Goal: Task Accomplishment & Management: Complete application form

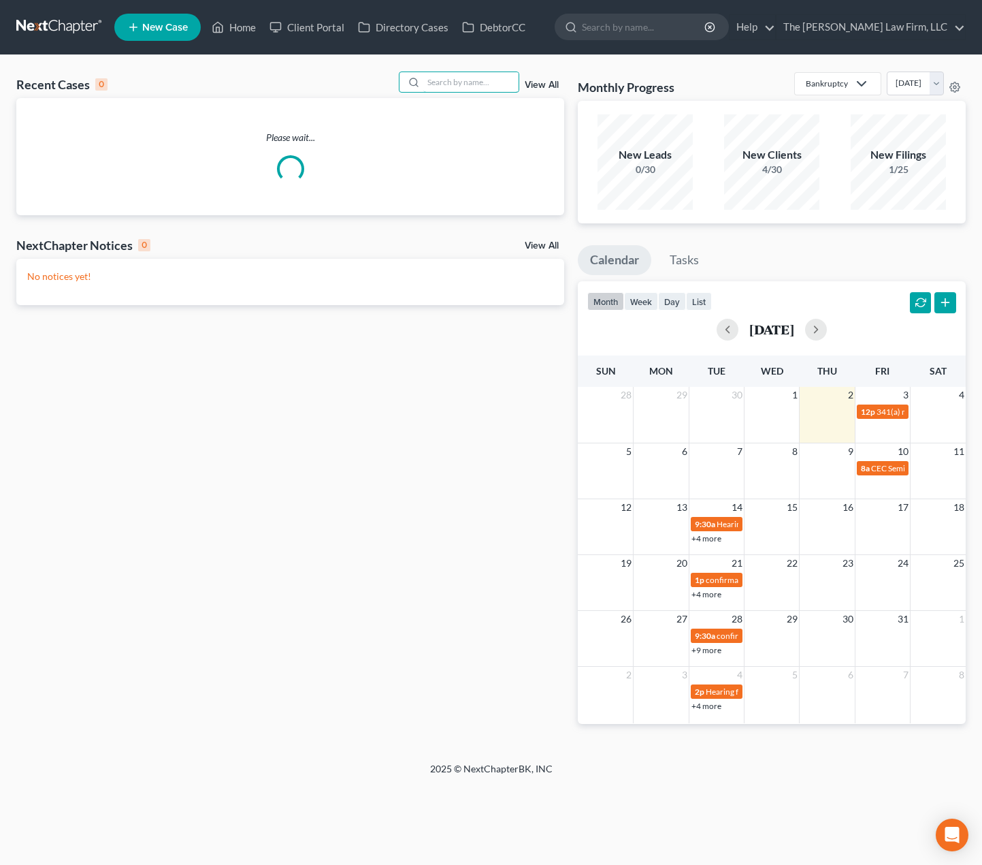
click at [482, 89] on input "search" at bounding box center [470, 82] width 95 height 20
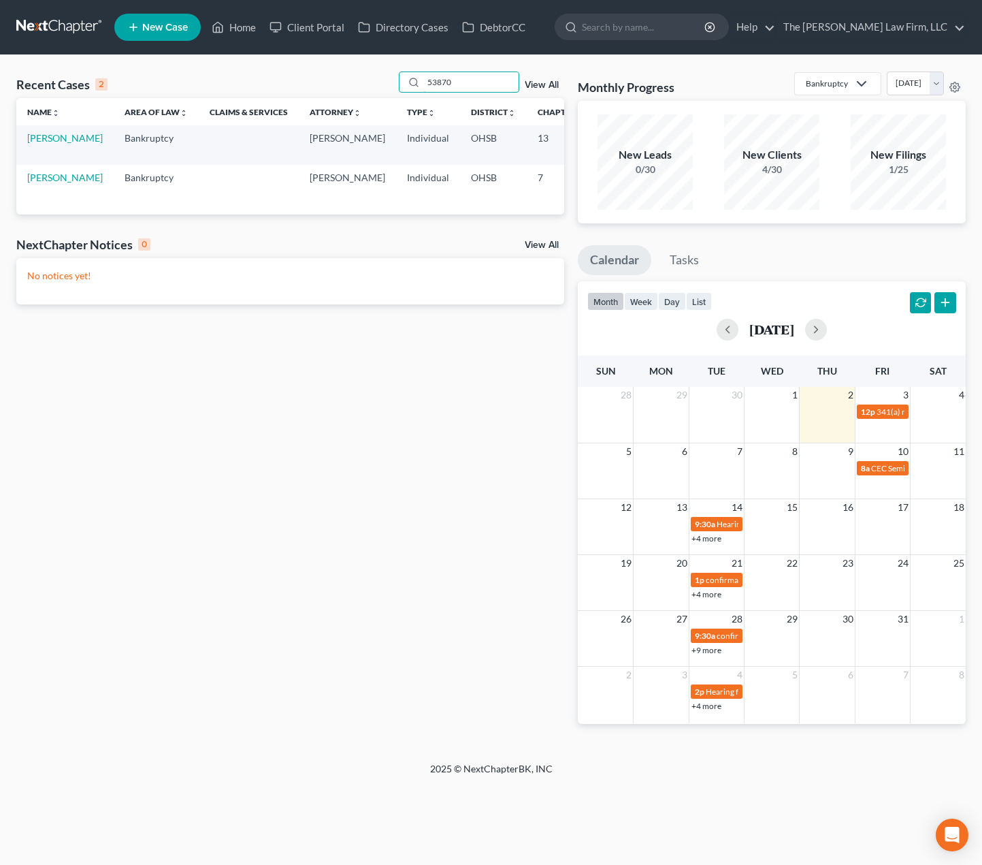
type input "53870"
click at [46, 144] on link "[PERSON_NAME]" at bounding box center [65, 138] width 76 height 12
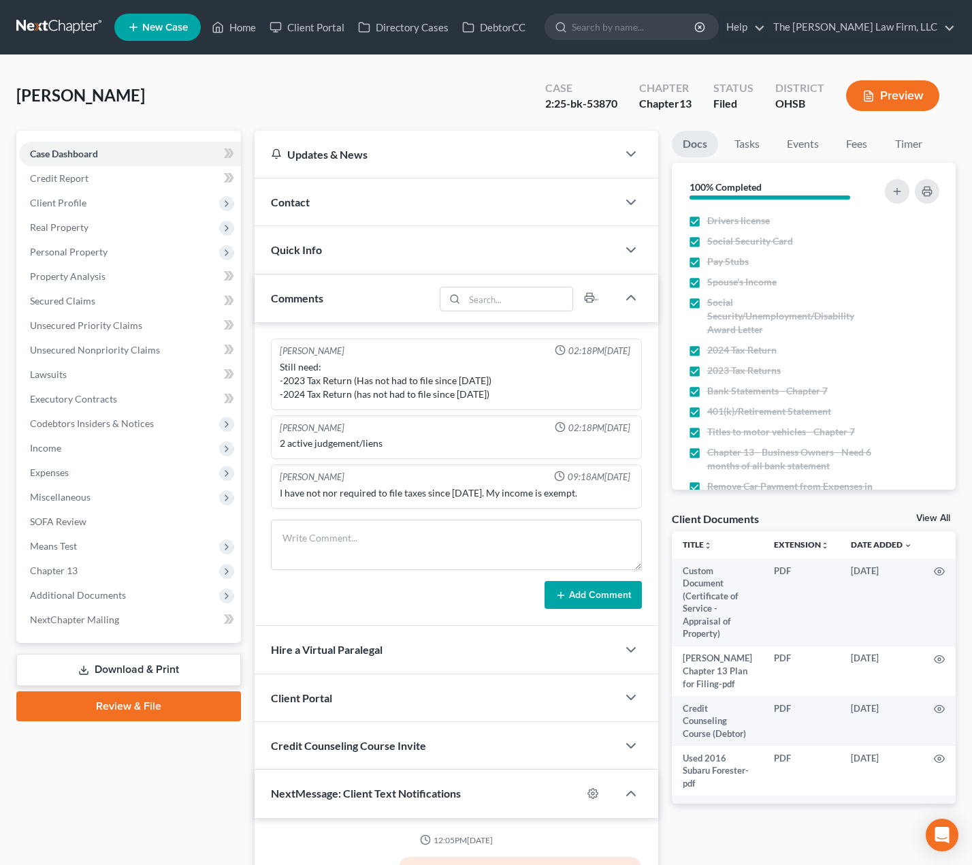
click at [72, 589] on span "Additional Documents" at bounding box center [78, 595] width 96 height 12
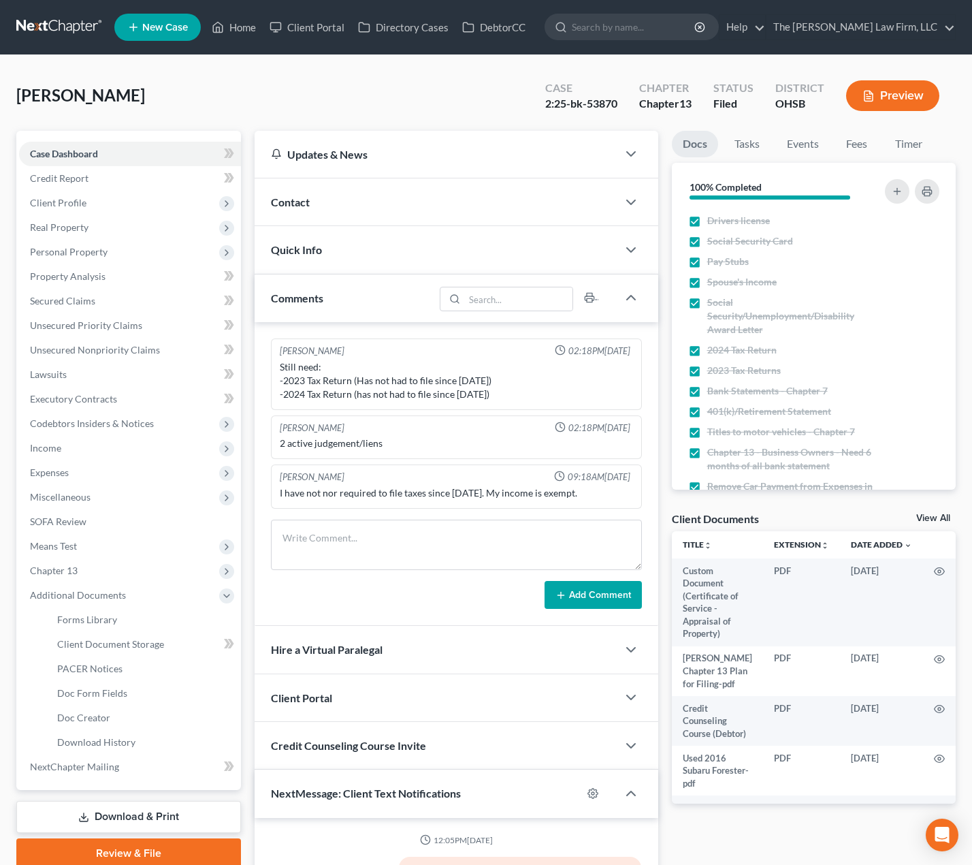
scroll to position [46, 0]
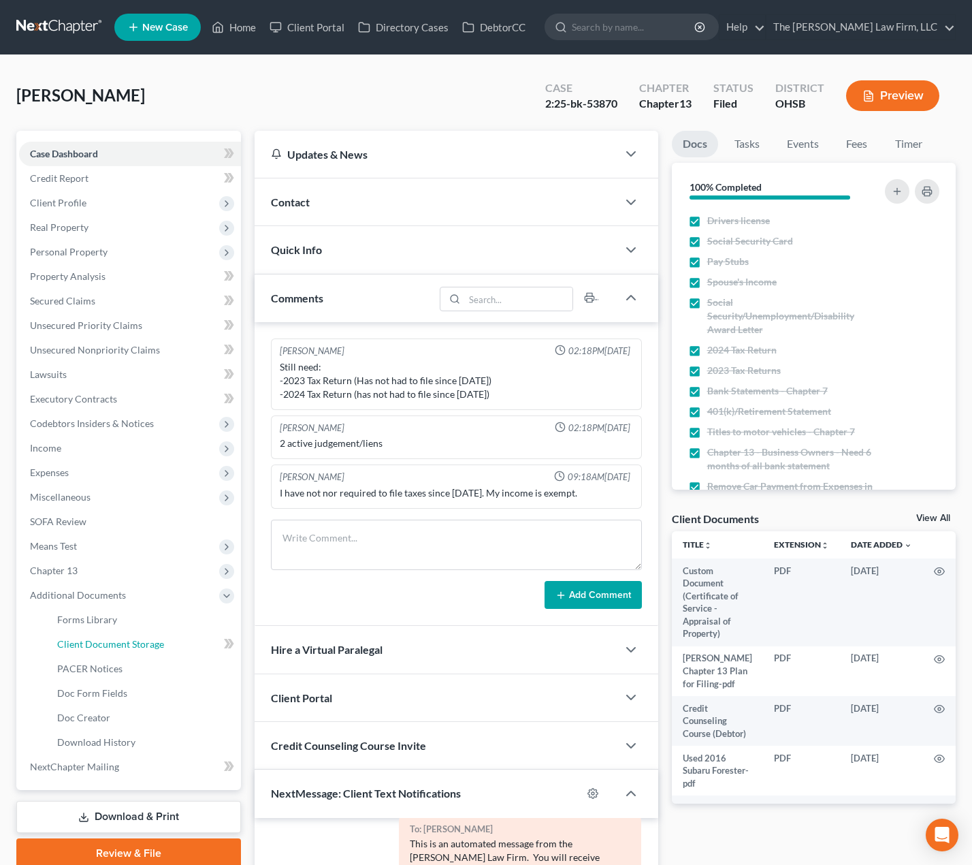
click at [98, 654] on link "Client Document Storage" at bounding box center [143, 644] width 195 height 25
select select "52"
select select "61"
select select "7"
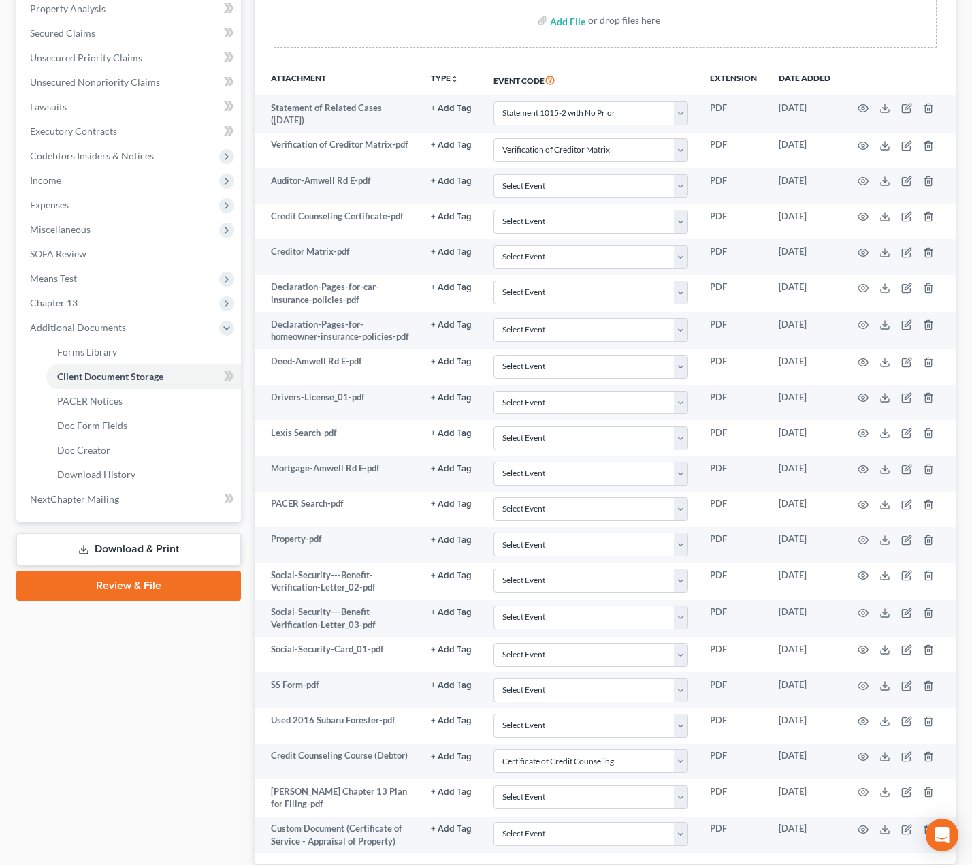
scroll to position [362, 0]
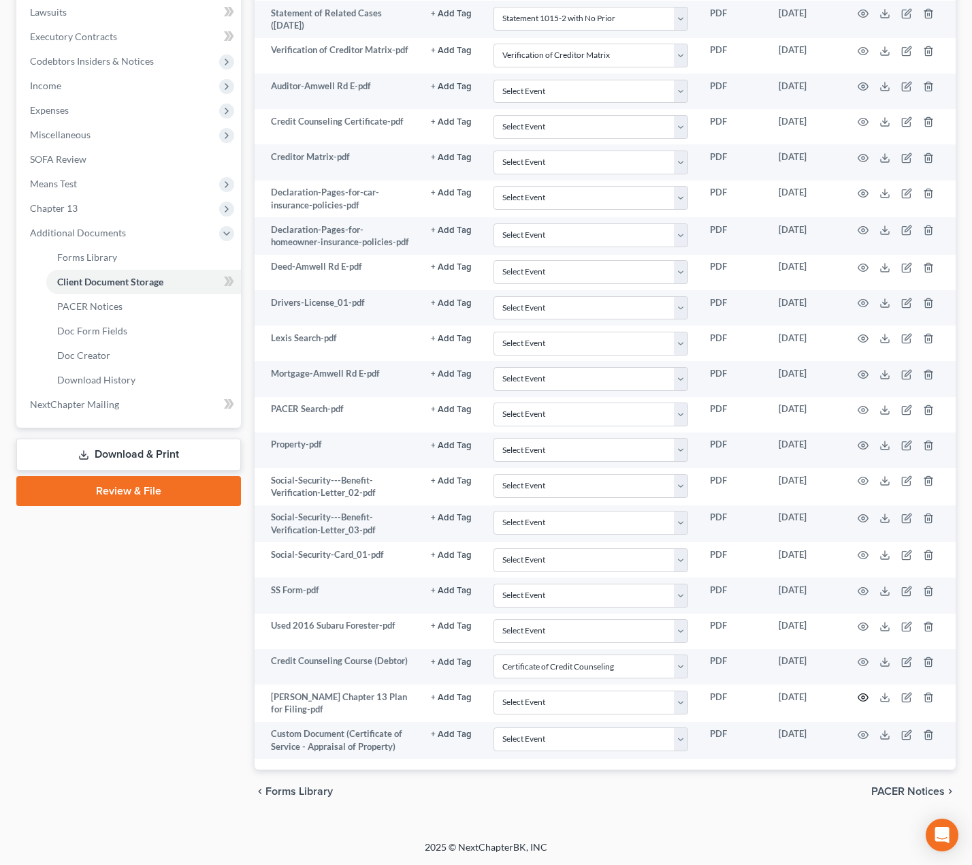
click at [864, 699] on circle "button" at bounding box center [863, 697] width 3 height 3
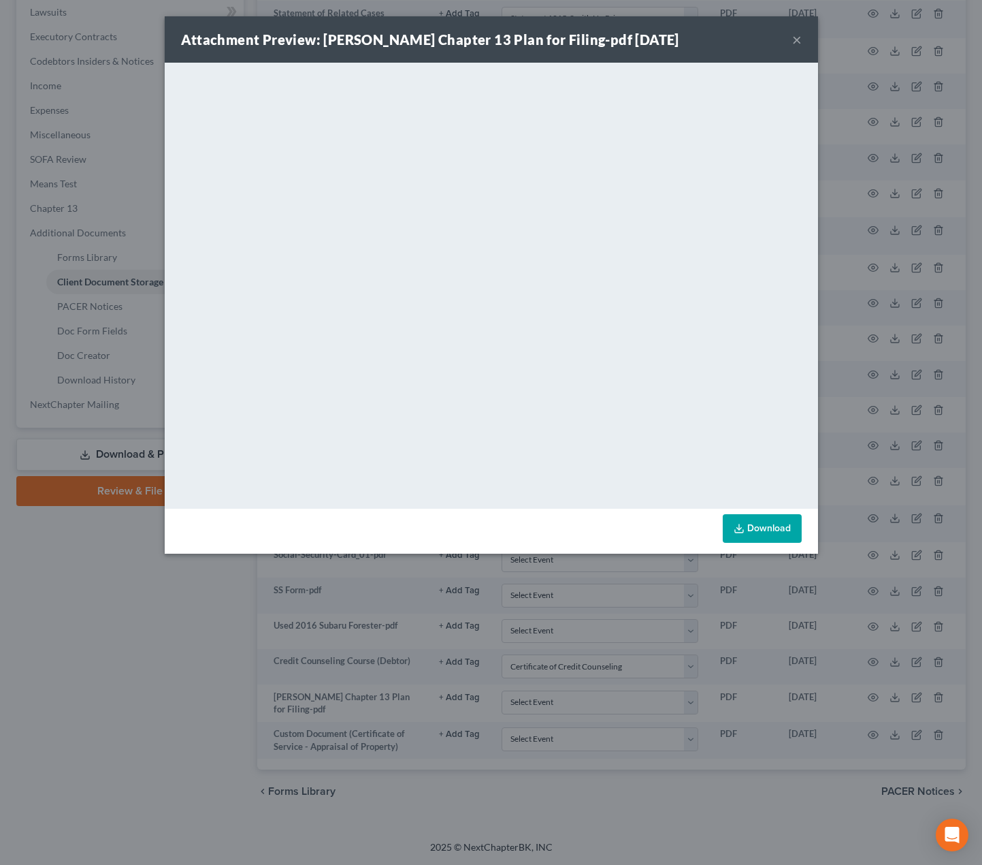
click at [795, 35] on button "×" at bounding box center [797, 39] width 10 height 16
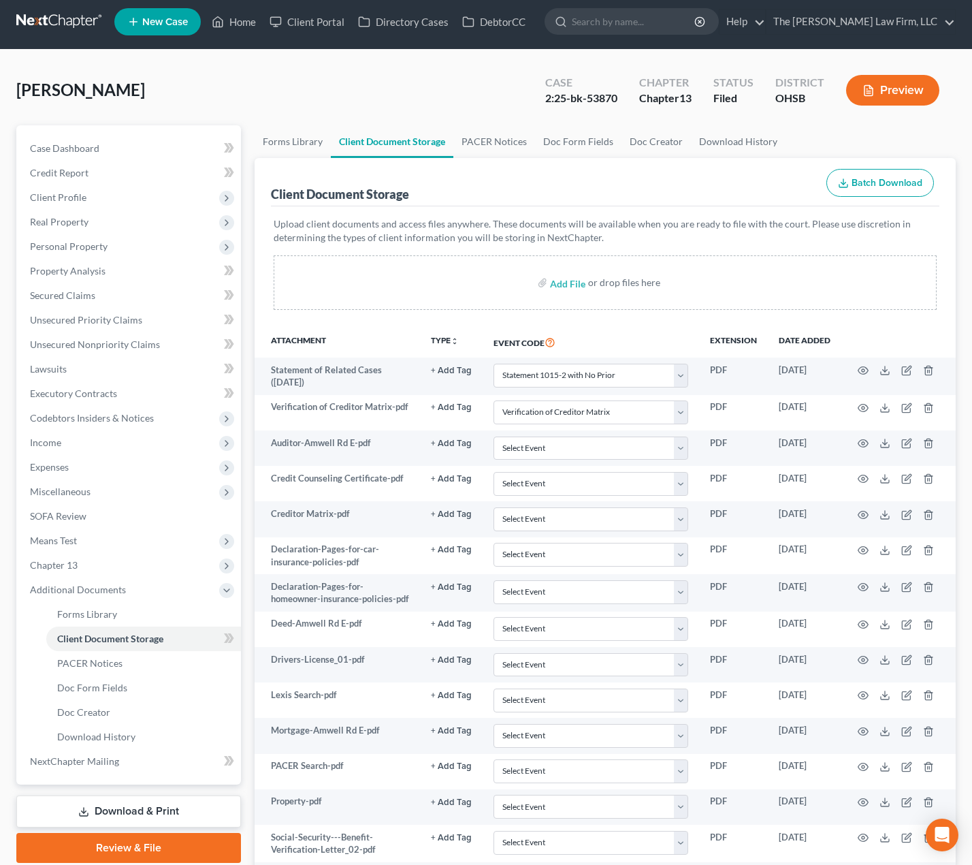
scroll to position [0, 0]
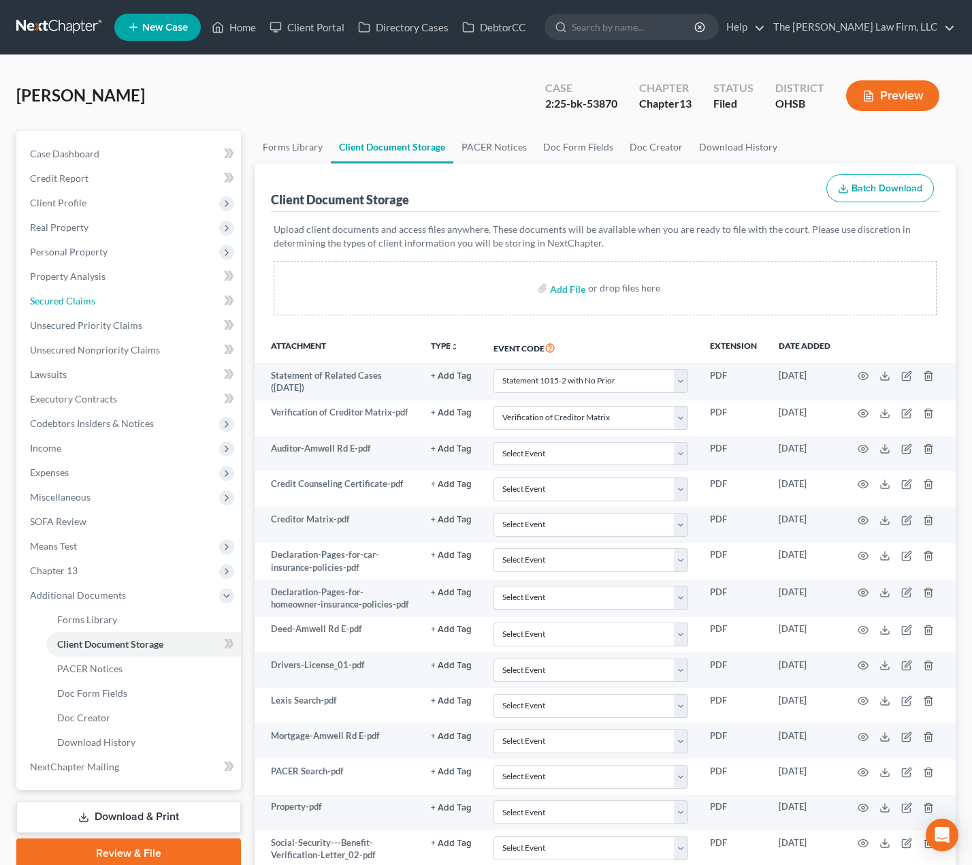
click at [94, 298] on span "Secured Claims" at bounding box center [62, 301] width 65 height 12
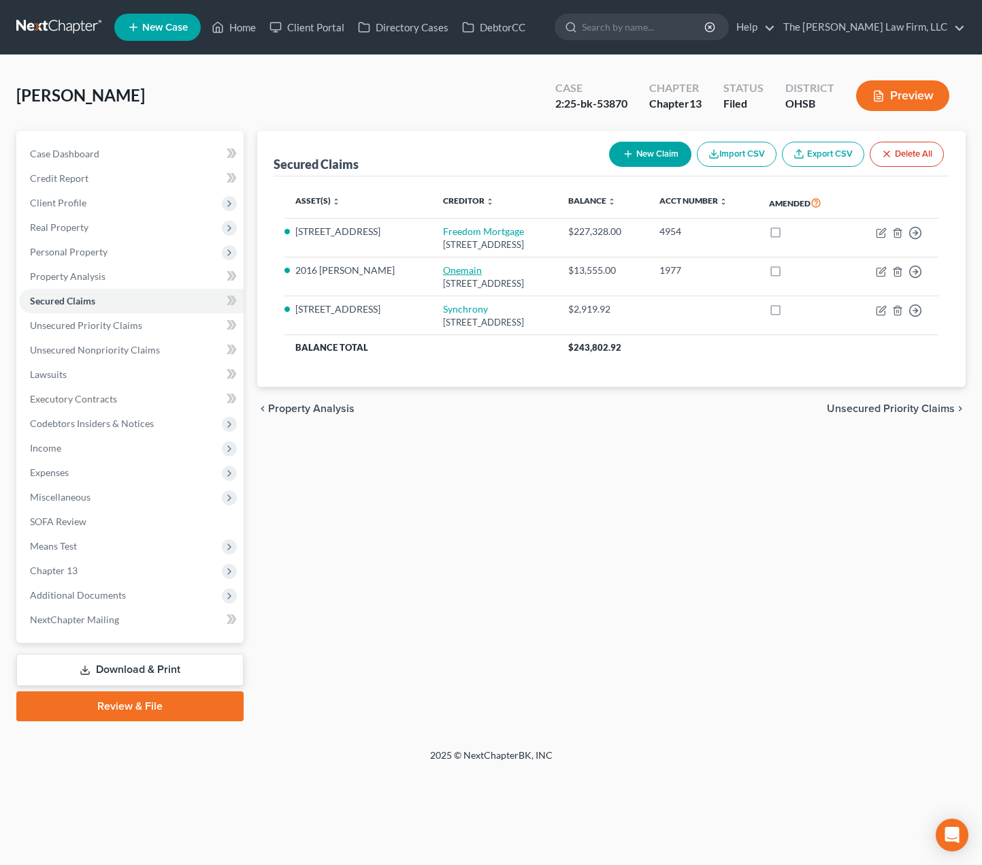
click at [443, 272] on link "Onemain" at bounding box center [462, 270] width 39 height 12
select select "15"
select select "0"
select select "14"
select select "2"
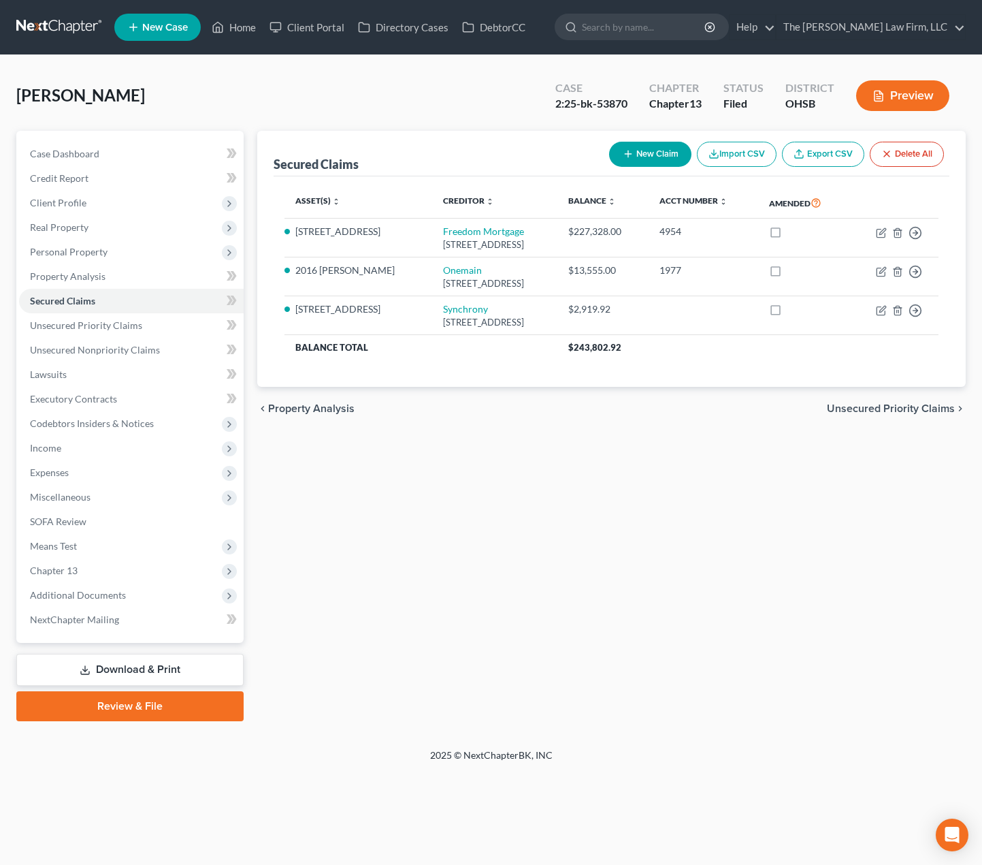
select select "0"
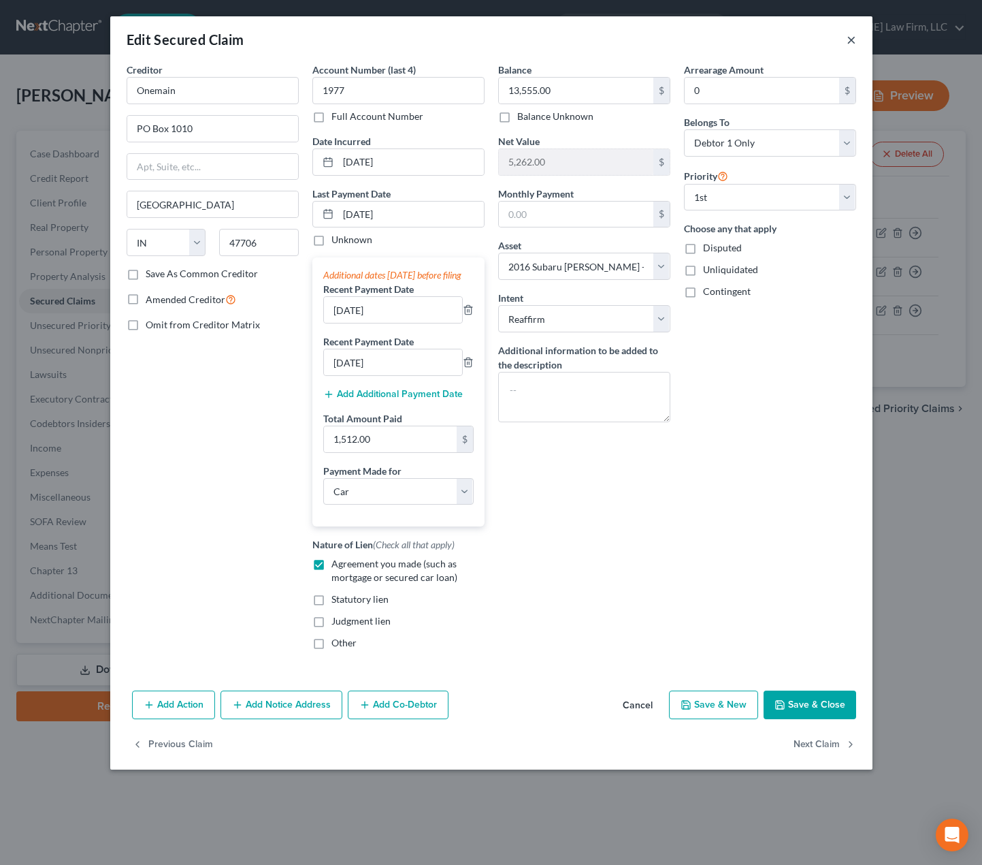
click at [847, 38] on button "×" at bounding box center [852, 39] width 10 height 16
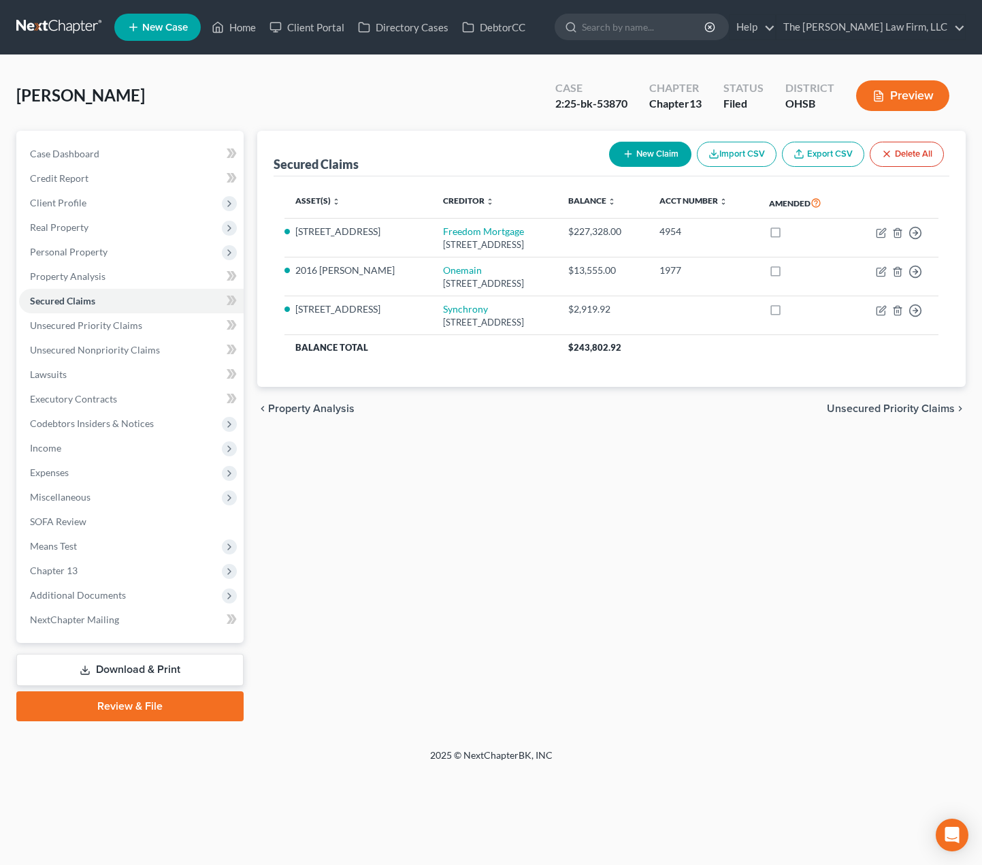
click at [108, 259] on span "Personal Property" at bounding box center [131, 252] width 225 height 25
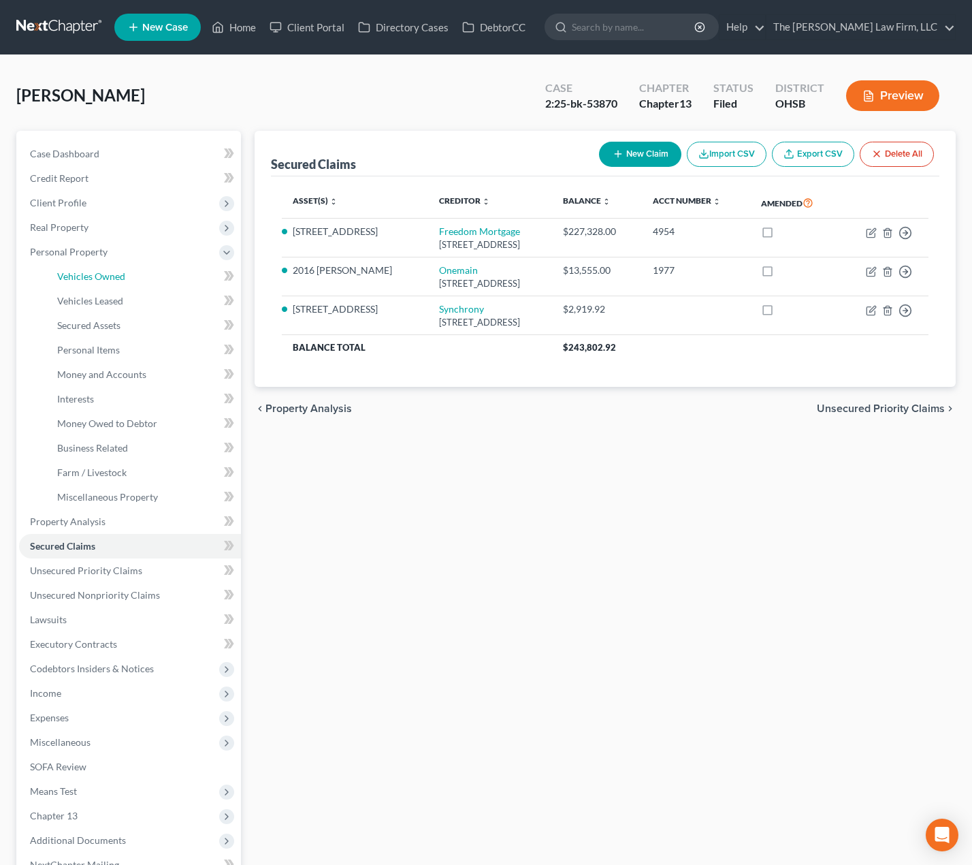
click at [110, 277] on span "Vehicles Owned" at bounding box center [91, 276] width 68 height 12
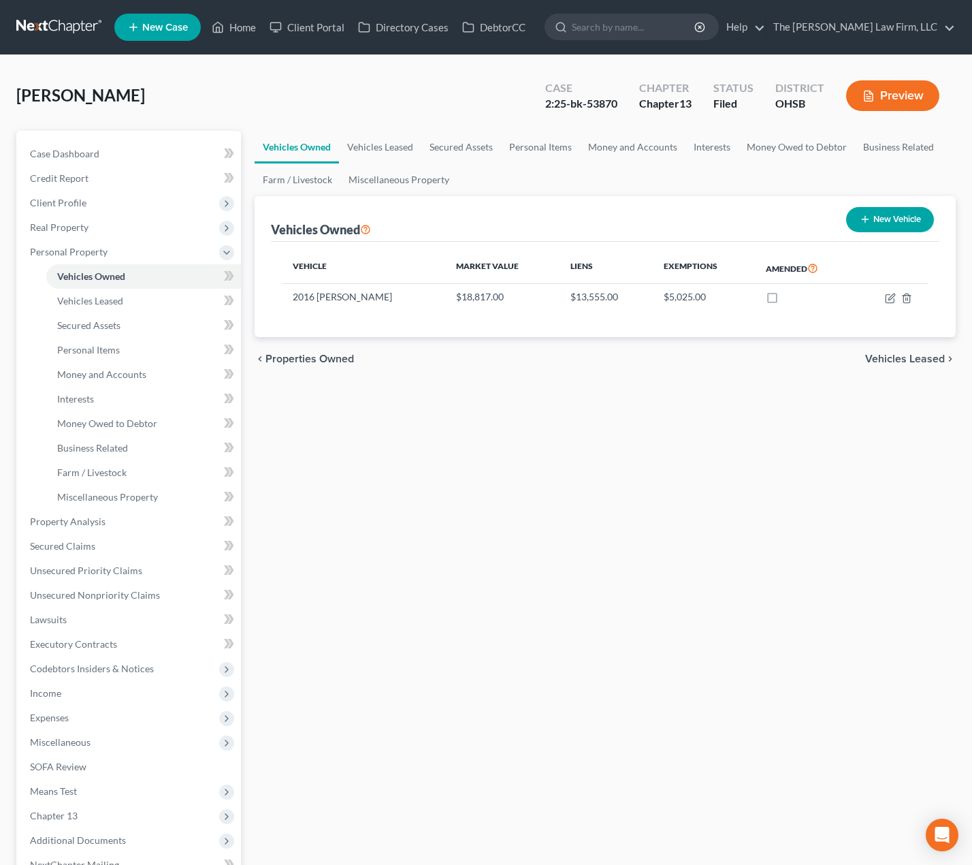
click at [477, 296] on td "$18,817.00" at bounding box center [502, 297] width 114 height 26
copy td "18,817.00"
